Goal: Transaction & Acquisition: Purchase product/service

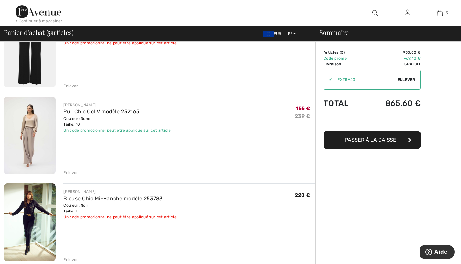
scroll to position [156, 0]
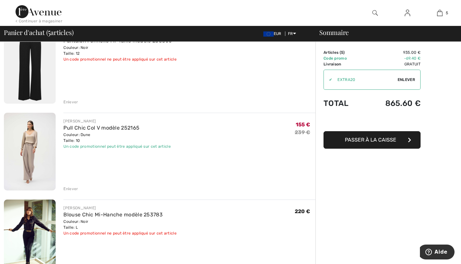
click at [72, 186] on div "Enlever" at bounding box center [70, 189] width 15 height 6
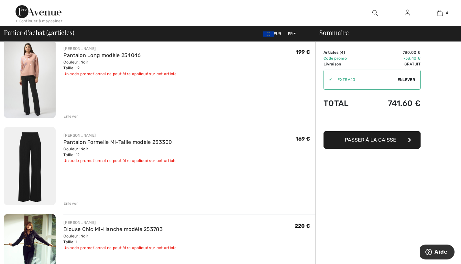
scroll to position [29, 0]
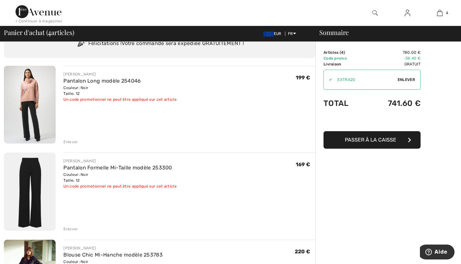
click at [32, 193] on img at bounding box center [30, 191] width 52 height 78
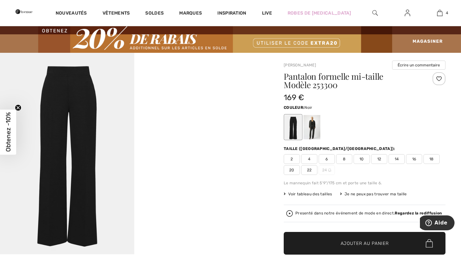
scroll to position [9, 0]
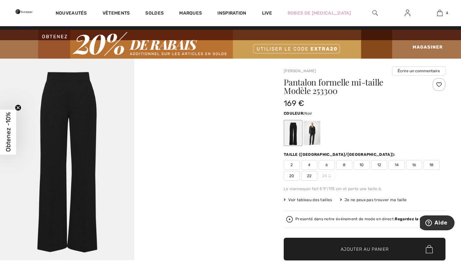
click at [312, 128] on div at bounding box center [311, 133] width 17 height 24
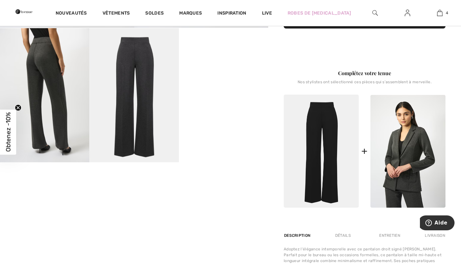
scroll to position [241, 0]
click at [404, 170] on img at bounding box center [407, 150] width 75 height 113
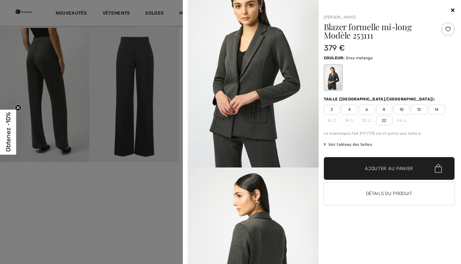
scroll to position [29, 0]
click at [455, 11] on div "Your browser does not support the video tag. Joseph Ribkoff Blazer formelle mi-…" at bounding box center [321, 132] width 273 height 264
click at [449, 12] on div at bounding box center [389, 10] width 131 height 8
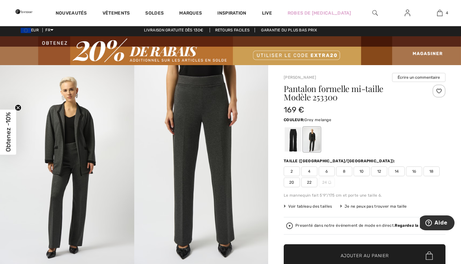
scroll to position [0, 0]
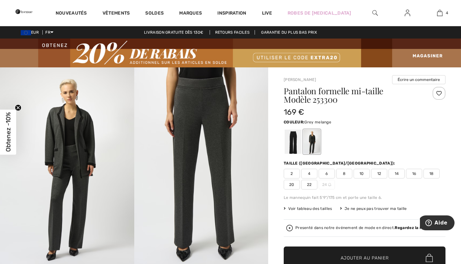
click at [442, 14] on img at bounding box center [440, 13] width 6 height 8
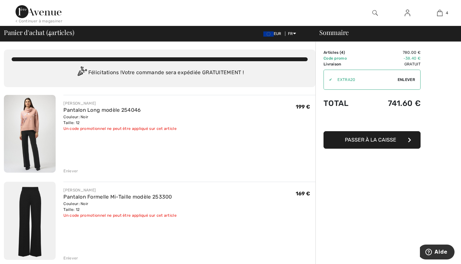
click at [27, 146] on img at bounding box center [30, 134] width 52 height 78
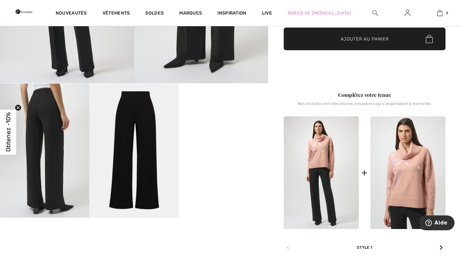
scroll to position [185, 0]
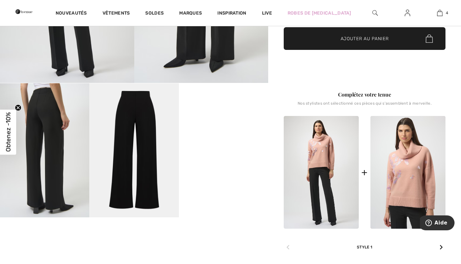
click at [236, 128] on video "Your browser does not support the video tag." at bounding box center [223, 105] width 89 height 45
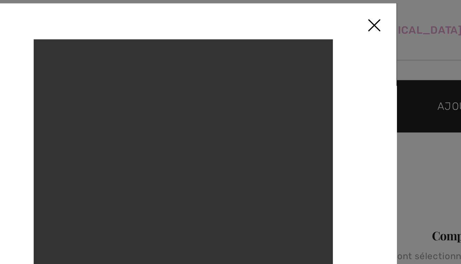
scroll to position [178, 0]
click at [312, 12] on img at bounding box center [312, 11] width 19 height 20
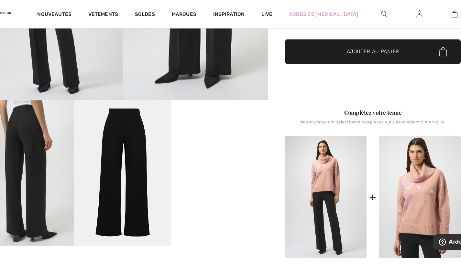
scroll to position [166, 0]
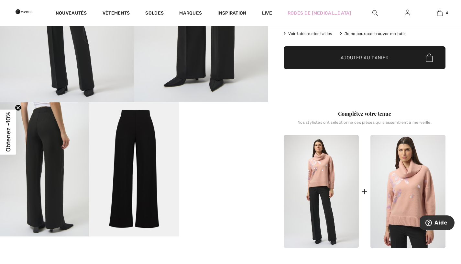
click at [55, 201] on img at bounding box center [44, 169] width 89 height 134
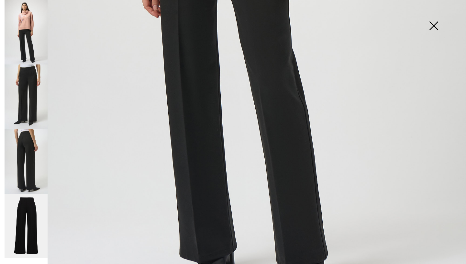
scroll to position [400, 0]
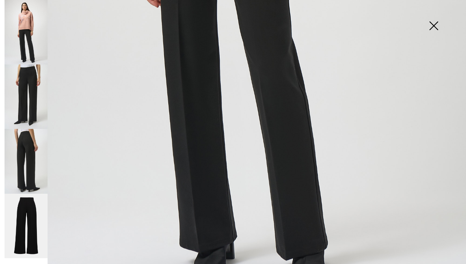
click at [26, 99] on img at bounding box center [26, 96] width 43 height 64
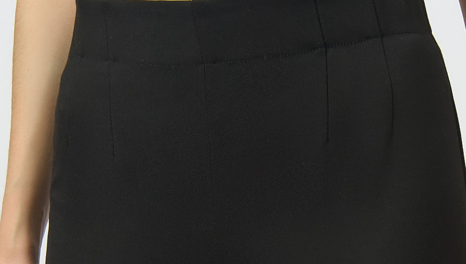
scroll to position [1, 0]
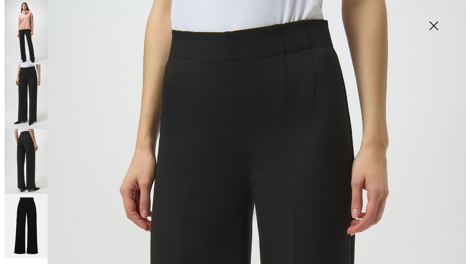
click at [25, 164] on img at bounding box center [26, 161] width 43 height 64
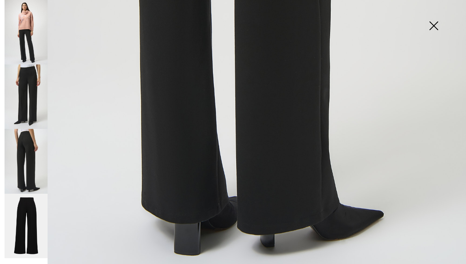
scroll to position [427, 0]
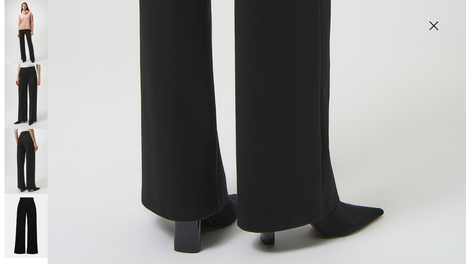
click at [23, 171] on img at bounding box center [26, 161] width 43 height 64
click at [24, 222] on img at bounding box center [26, 225] width 43 height 64
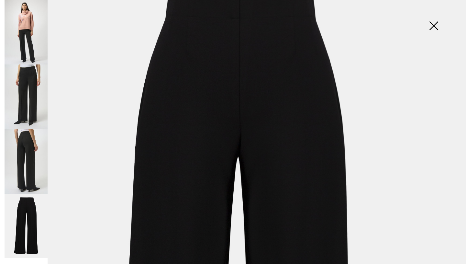
scroll to position [0, 0]
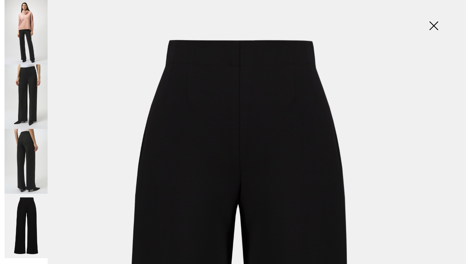
click at [434, 27] on img at bounding box center [433, 26] width 32 height 33
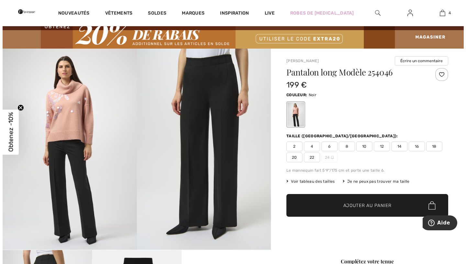
scroll to position [16, 0]
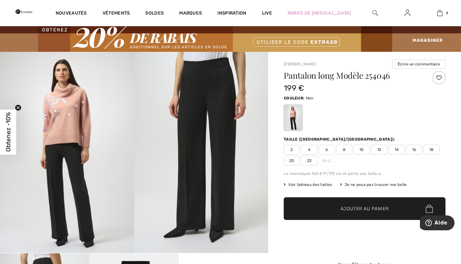
click at [52, 173] on img at bounding box center [67, 152] width 134 height 201
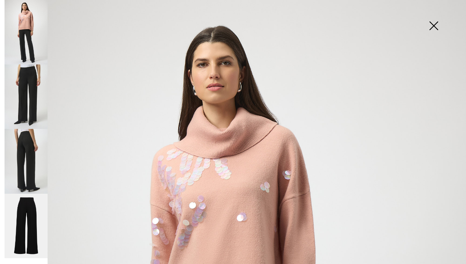
click at [28, 107] on img at bounding box center [26, 96] width 43 height 64
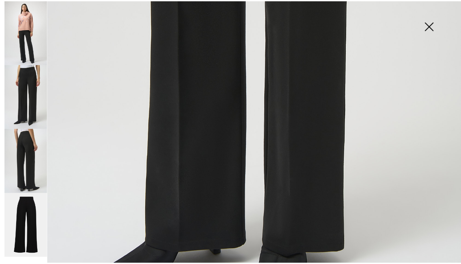
scroll to position [367, 0]
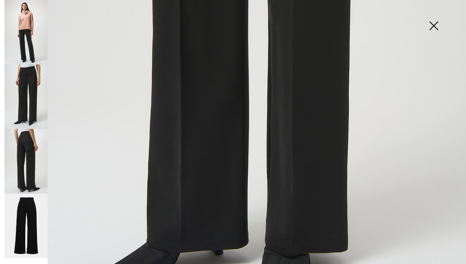
click at [433, 24] on img at bounding box center [433, 26] width 32 height 33
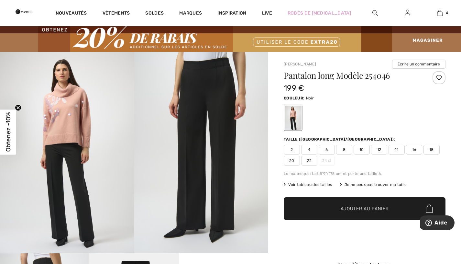
click at [439, 17] on img at bounding box center [440, 13] width 6 height 8
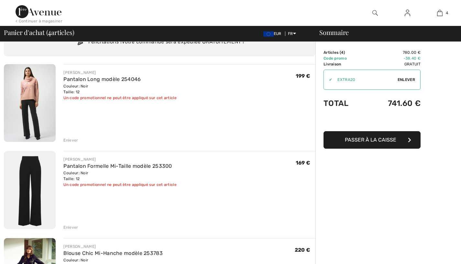
scroll to position [49, 0]
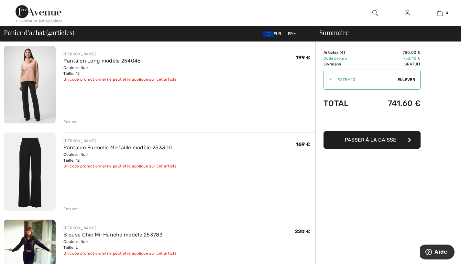
click at [71, 211] on div "Enlever" at bounding box center [70, 209] width 15 height 6
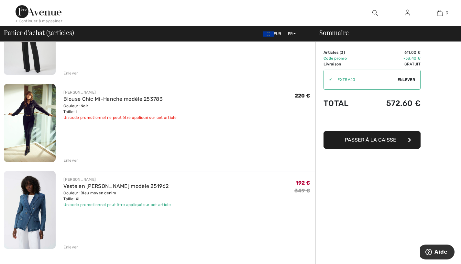
scroll to position [68, 0]
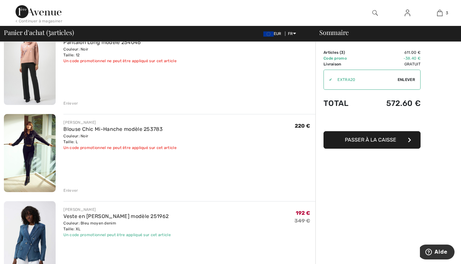
click at [380, 141] on span "Passer à la caisse" at bounding box center [370, 140] width 51 height 6
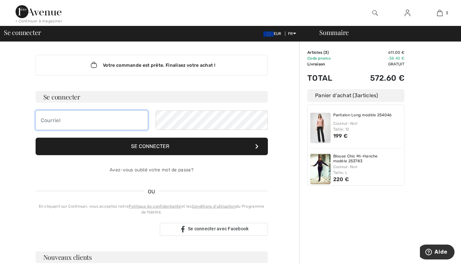
click at [106, 120] on input "email" at bounding box center [92, 119] width 112 height 19
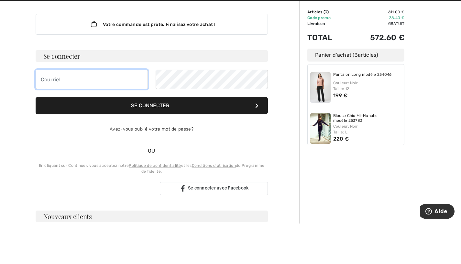
click at [130, 121] on input "email" at bounding box center [92, 119] width 112 height 19
type input "[PERSON_NAME][EMAIL_ADDRESS][DOMAIN_NAME]"
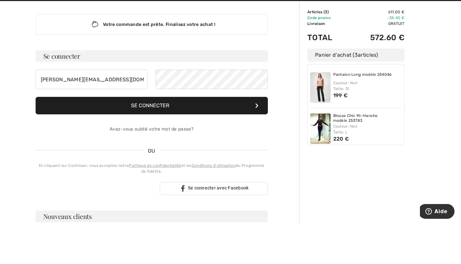
click at [4, 108] on div "Votre commande est prête. Finalisez votre achat ! Se connecter [PERSON_NAME][EM…" at bounding box center [151, 236] width 295 height 388
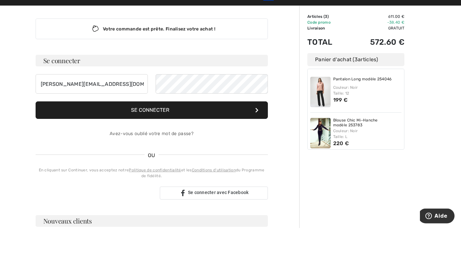
click at [166, 150] on button "Se connecter" at bounding box center [152, 146] width 232 height 17
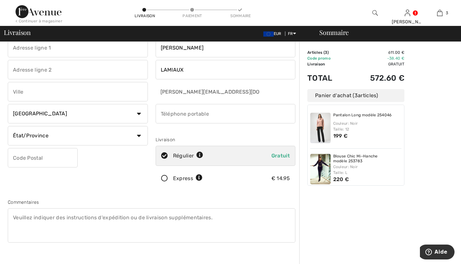
scroll to position [15, 0]
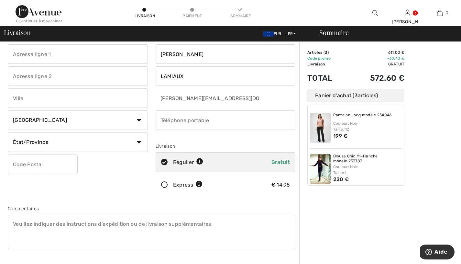
click at [123, 99] on input "text" at bounding box center [78, 97] width 140 height 19
click at [122, 99] on input "text" at bounding box center [78, 97] width 140 height 19
type input "Clairmarais"
type input "11 chemin du grand saint bernard"
select select "FR"
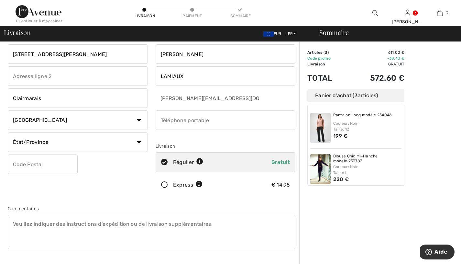
type input "62500"
type input "0659551991"
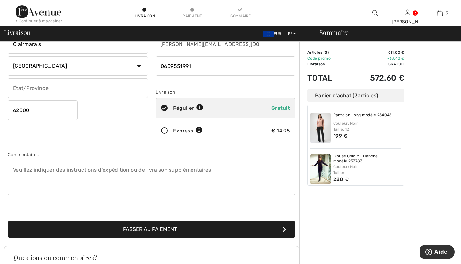
scroll to position [69, 0]
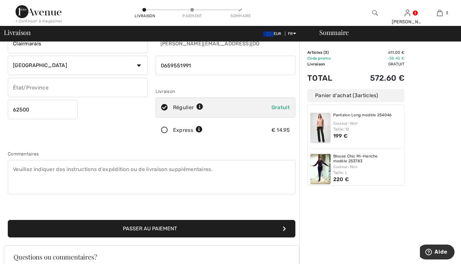
click at [170, 229] on button "Passer au paiement" at bounding box center [152, 228] width 288 height 17
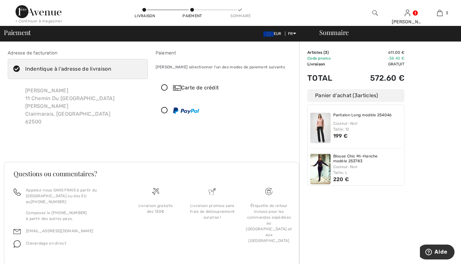
click at [164, 114] on icon at bounding box center [164, 110] width 17 height 7
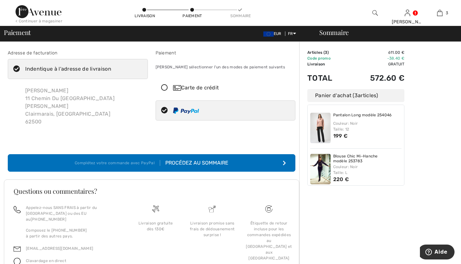
click at [218, 159] on div "Procédez au sommaire" at bounding box center [194, 163] width 68 height 8
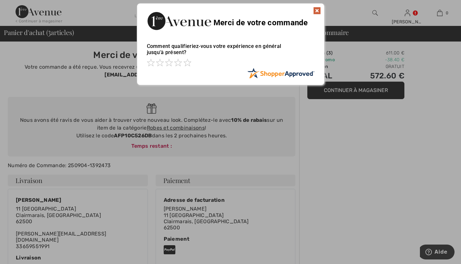
click at [187, 64] on span at bounding box center [187, 63] width 8 height 8
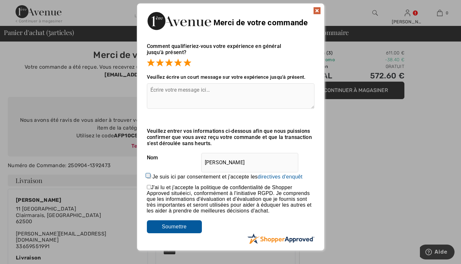
click at [180, 222] on input "Soumettre" at bounding box center [174, 226] width 55 height 13
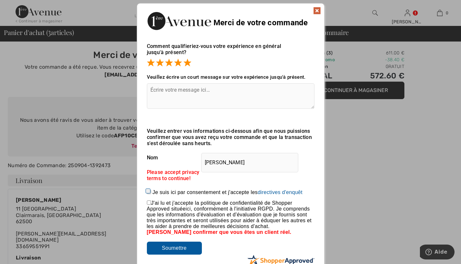
click at [148, 204] on input "checkbox" at bounding box center [149, 202] width 4 height 4
checkbox input "true"
click at [149, 193] on input "Je suis ici par consentement et j'accepte les En soumettant une évaluation, vou…" at bounding box center [149, 192] width 4 height 4
checkbox input "true"
click at [188, 250] on input "Soumettre" at bounding box center [174, 247] width 55 height 13
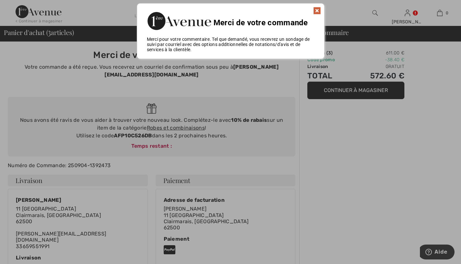
click at [316, 9] on img at bounding box center [317, 11] width 8 height 8
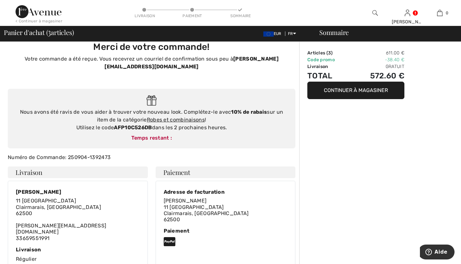
scroll to position [18, 0]
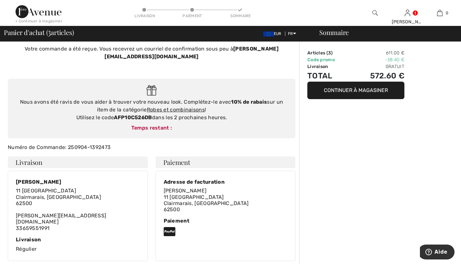
click at [406, 16] on img at bounding box center [408, 13] width 6 height 8
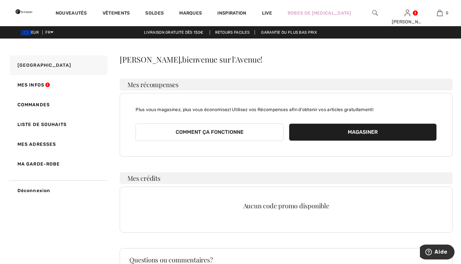
click at [31, 104] on link "Commandes" at bounding box center [57, 105] width 99 height 20
